Goal: Information Seeking & Learning: Check status

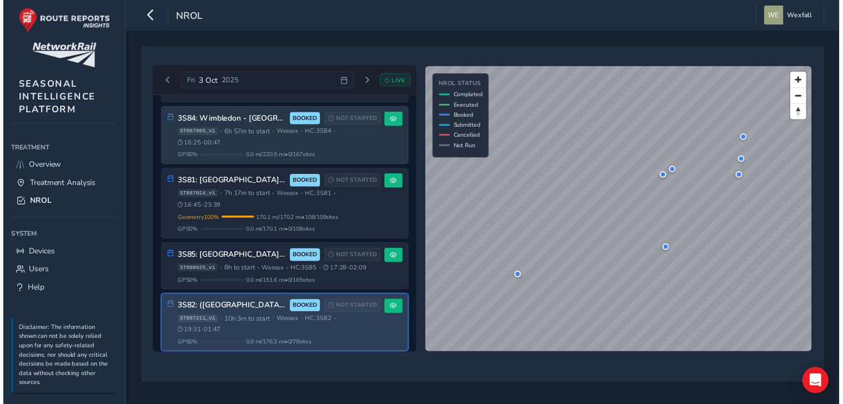
scroll to position [662, 0]
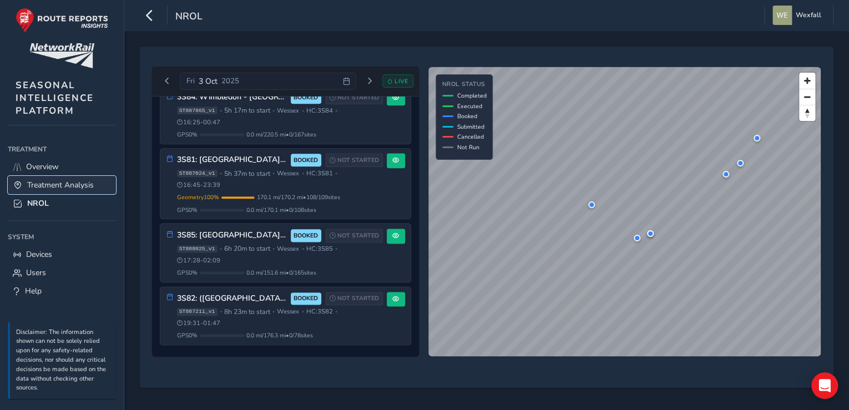
click at [64, 184] on span "Treatment Analysis" at bounding box center [60, 185] width 67 height 11
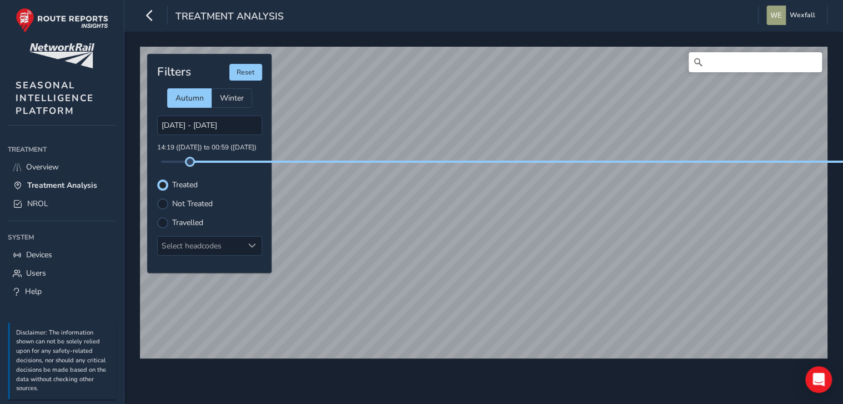
drag, startPoint x: 165, startPoint y: 162, endPoint x: 190, endPoint y: 161, distance: 25.0
click at [190, 161] on span at bounding box center [189, 161] width 9 height 9
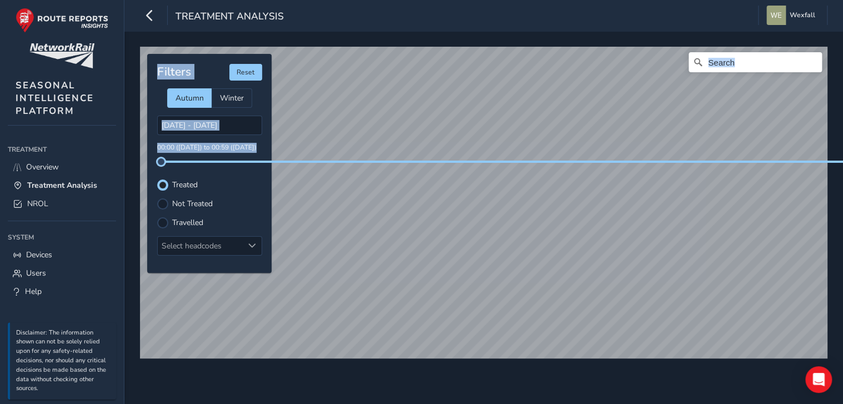
drag, startPoint x: 191, startPoint y: 162, endPoint x: 132, endPoint y: 169, distance: 59.8
click at [132, 169] on div "© Mapbox © OpenStreetMap Improve this map Filters Reset Autumn Winter [DATE] - …" at bounding box center [483, 217] width 718 height 372
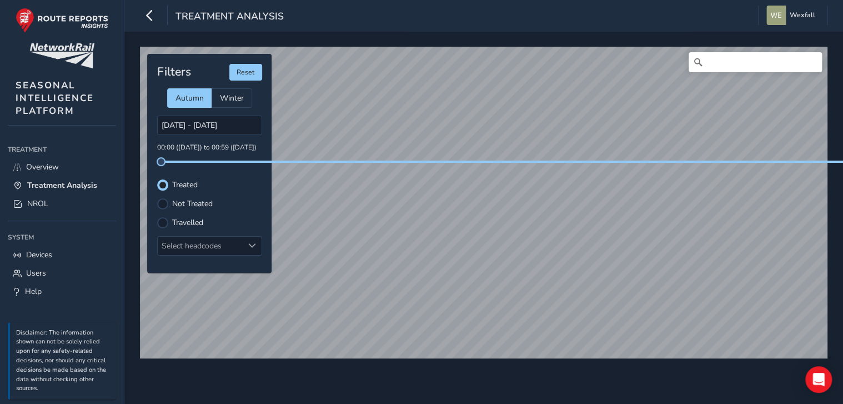
drag, startPoint x: 132, startPoint y: 169, endPoint x: 226, endPoint y: 172, distance: 95.0
click at [226, 172] on div "Filters Reset Autumn Winter [DATE] - [DATE] 00:00 ([DATE]) to 00:59 ([DATE]) Tr…" at bounding box center [209, 163] width 124 height 219
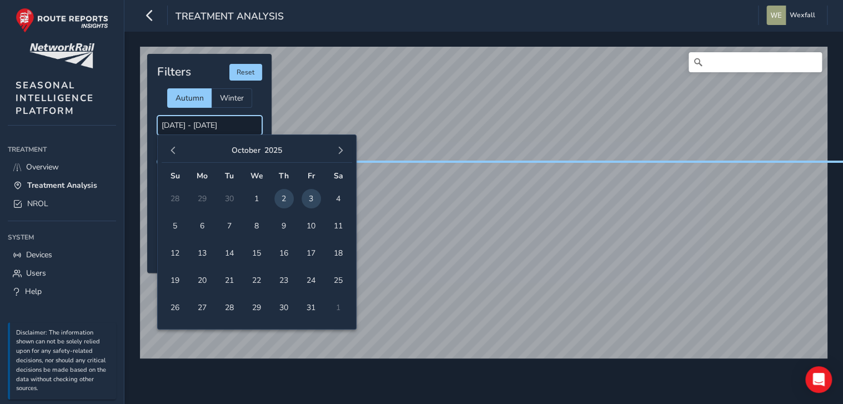
click at [234, 130] on input "[DATE] - [DATE]" at bounding box center [209, 124] width 105 height 19
click at [321, 195] on tr "28 29 30 1 2 3 4" at bounding box center [257, 198] width 190 height 27
click at [307, 198] on span "3" at bounding box center [310, 198] width 19 height 19
click at [313, 199] on span "3" at bounding box center [310, 198] width 19 height 19
type input "[DATE] - [DATE]"
